Goal: Information Seeking & Learning: Compare options

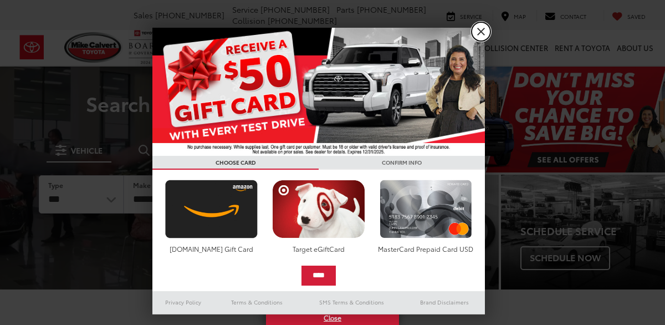
click at [487, 35] on link "X" at bounding box center [481, 31] width 19 height 19
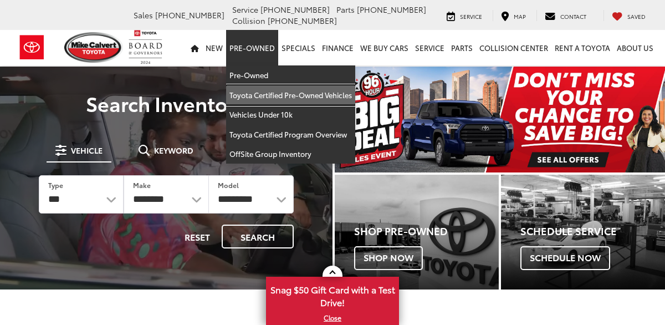
click at [256, 94] on link "Toyota Certified Pre-Owned Vehicles" at bounding box center [290, 95] width 129 height 20
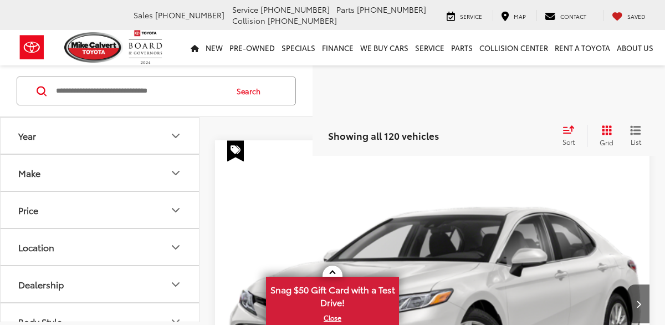
click at [178, 171] on icon "Make" at bounding box center [175, 172] width 7 height 3
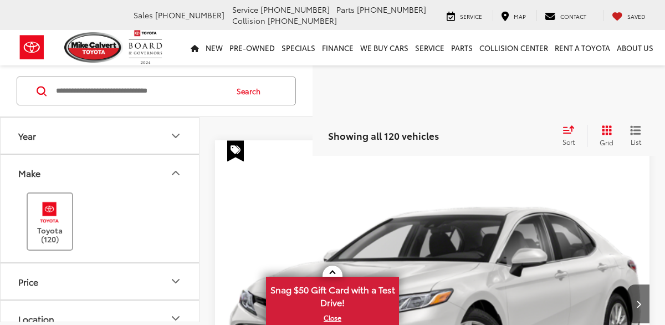
click at [66, 206] on label "Toyota (120)" at bounding box center [50, 221] width 45 height 45
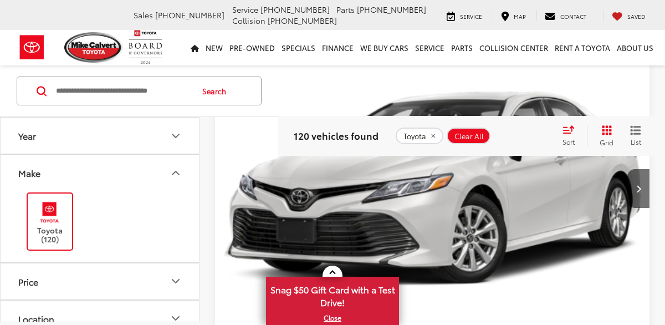
scroll to position [262, 0]
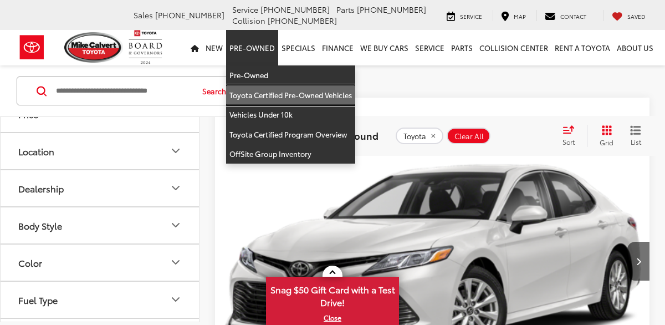
click at [252, 94] on link "Toyota Certified Pre-Owned Vehicles" at bounding box center [290, 95] width 129 height 20
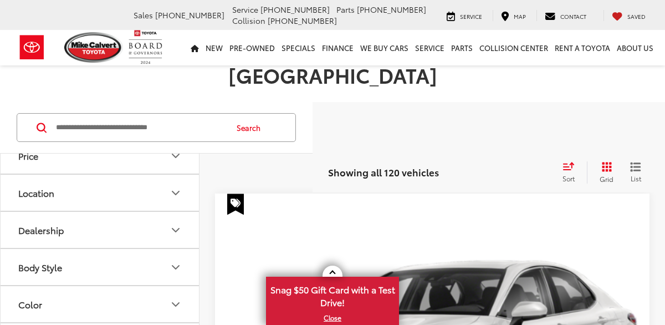
scroll to position [109, 0]
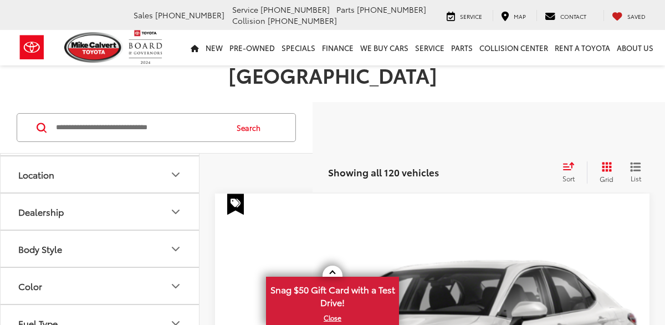
click at [173, 242] on icon "Body Style" at bounding box center [175, 248] width 13 height 13
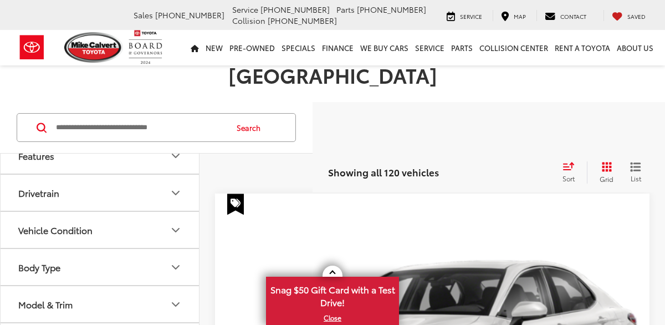
scroll to position [468, 0]
click at [141, 294] on button "Model & Trim" at bounding box center [101, 306] width 200 height 36
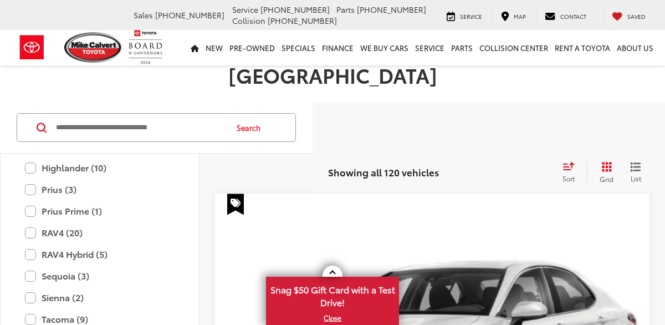
scroll to position [797, 0]
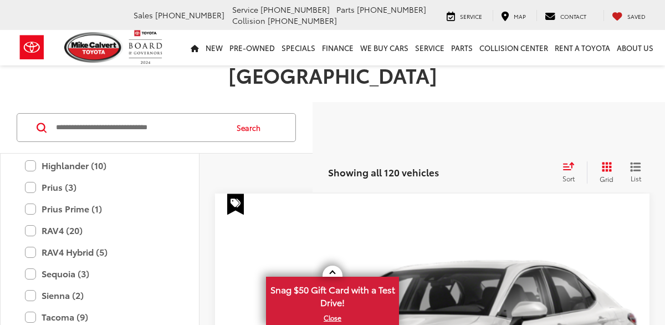
click at [141, 307] on label "Tacoma (9)" at bounding box center [100, 316] width 150 height 19
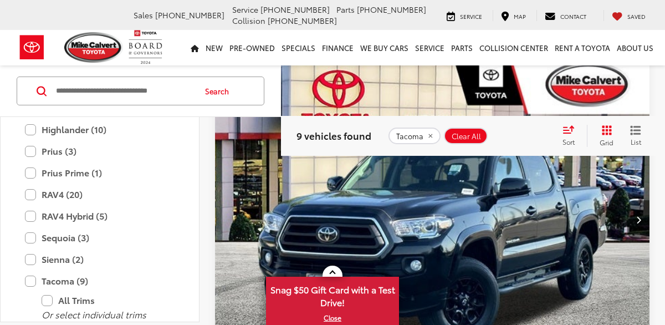
scroll to position [231, 0]
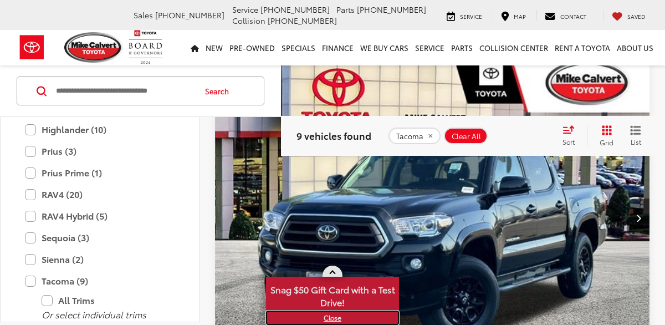
click at [335, 318] on link "X" at bounding box center [332, 318] width 131 height 12
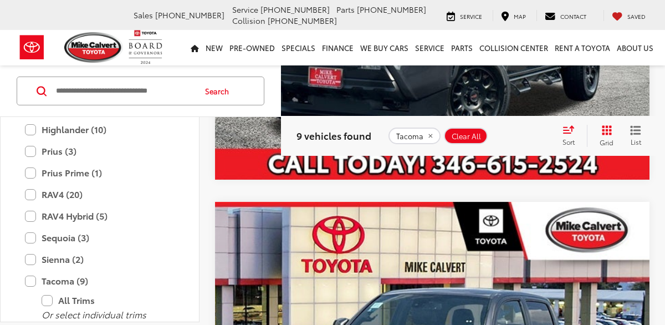
scroll to position [782, 0]
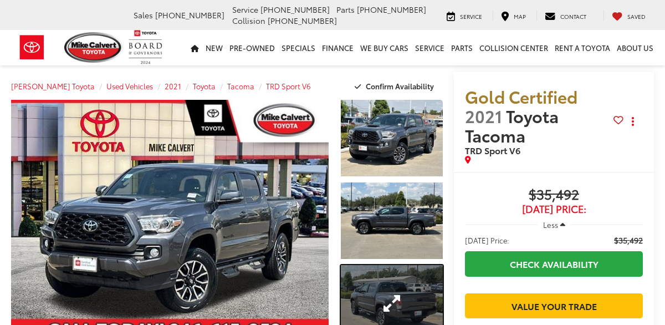
click at [384, 303] on link "Expand Photo 3" at bounding box center [392, 303] width 102 height 76
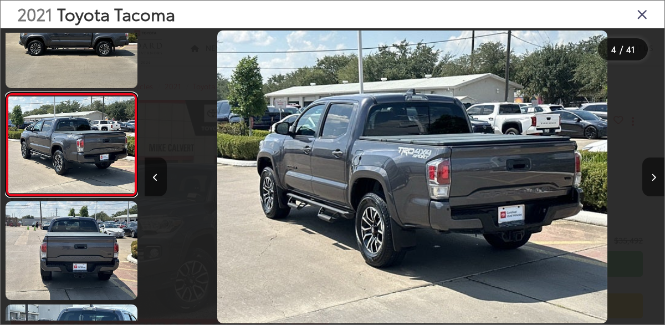
scroll to position [0, 1560]
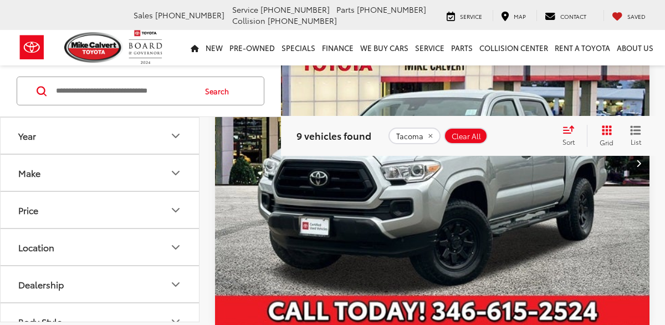
scroll to position [1331, 0]
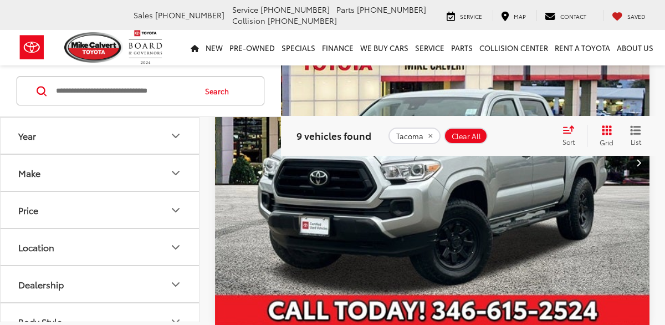
click at [303, 202] on img "2023 Toyota Tacoma SR V6 0" at bounding box center [433, 162] width 436 height 327
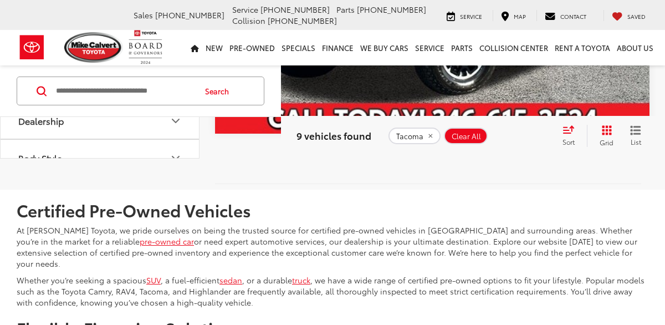
scroll to position [3269, 0]
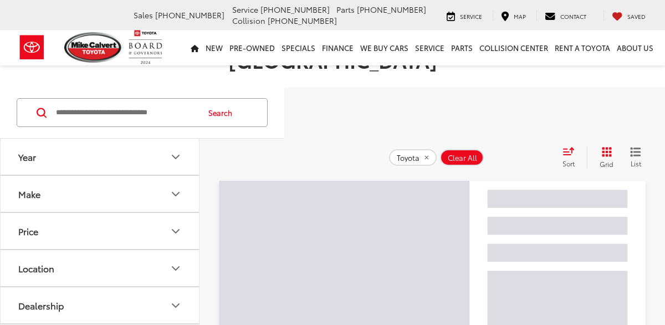
scroll to position [106, 0]
